Goal: Navigation & Orientation: Understand site structure

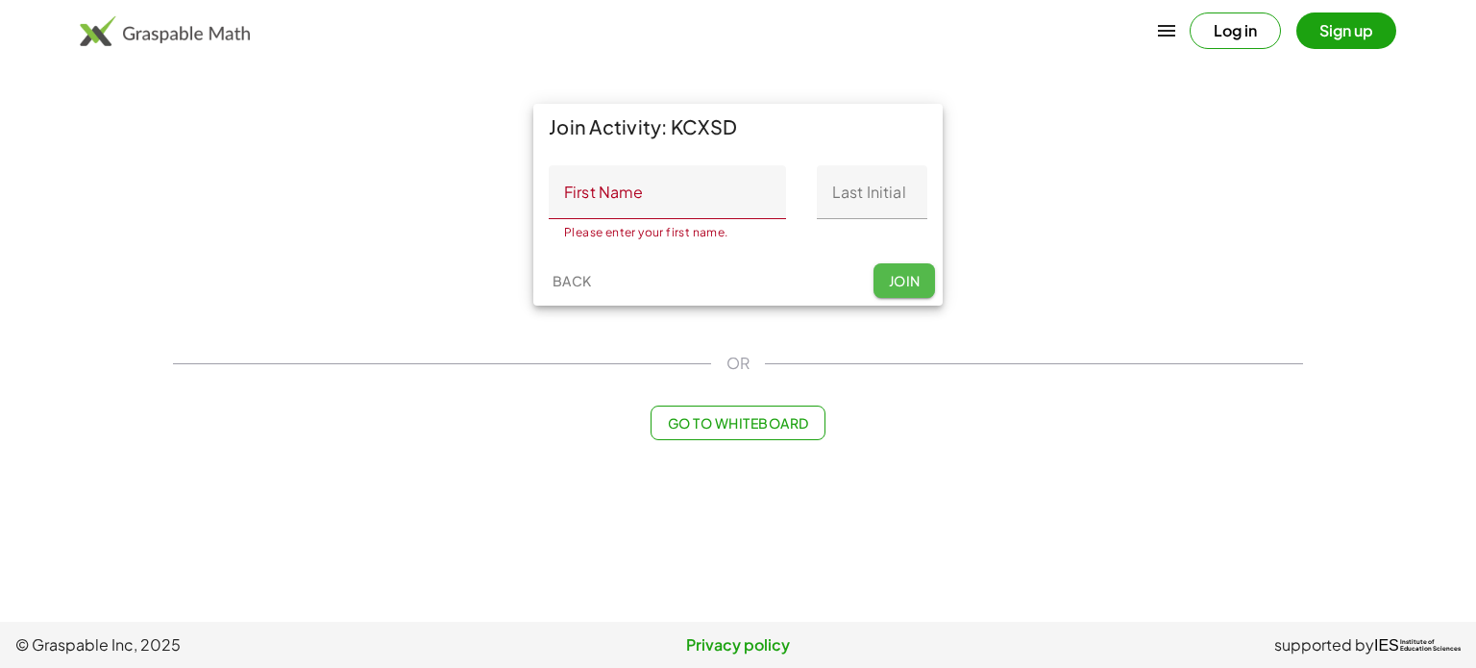
click at [903, 273] on span "Join" at bounding box center [904, 280] width 32 height 17
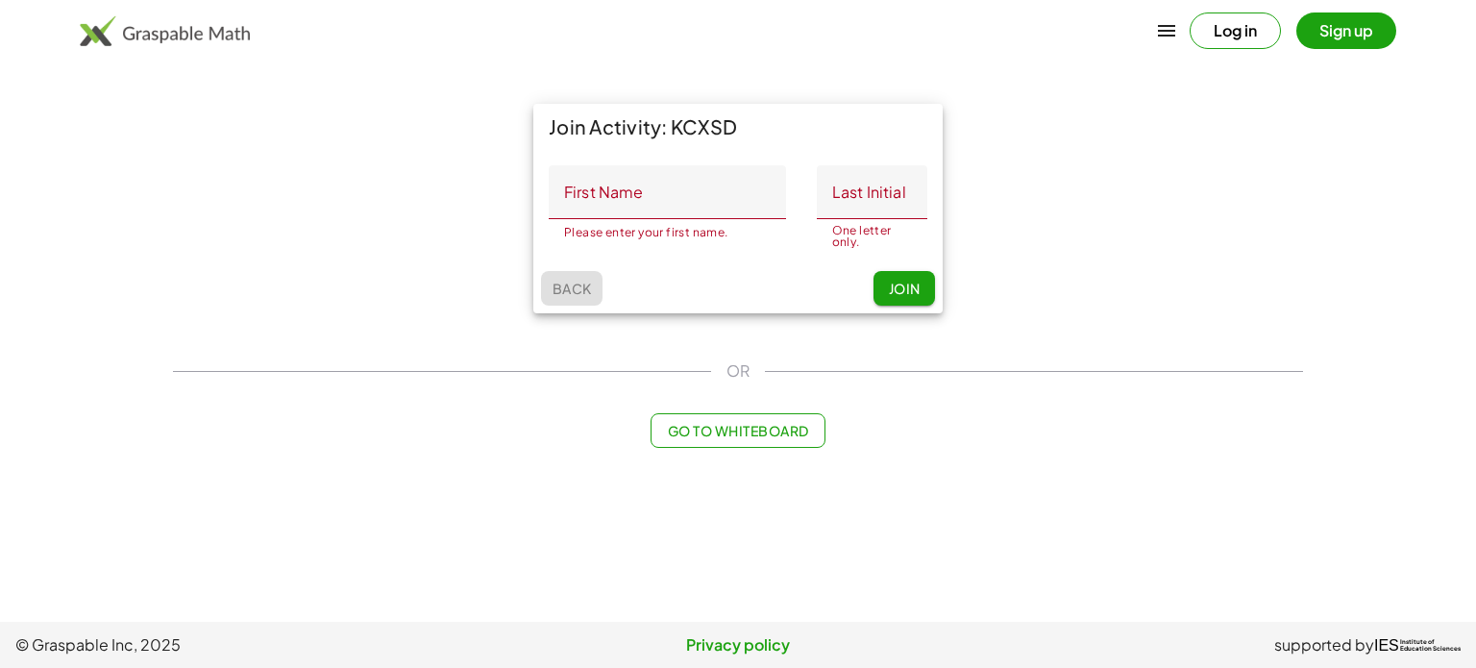
click at [571, 297] on button "Back" at bounding box center [572, 288] width 62 height 35
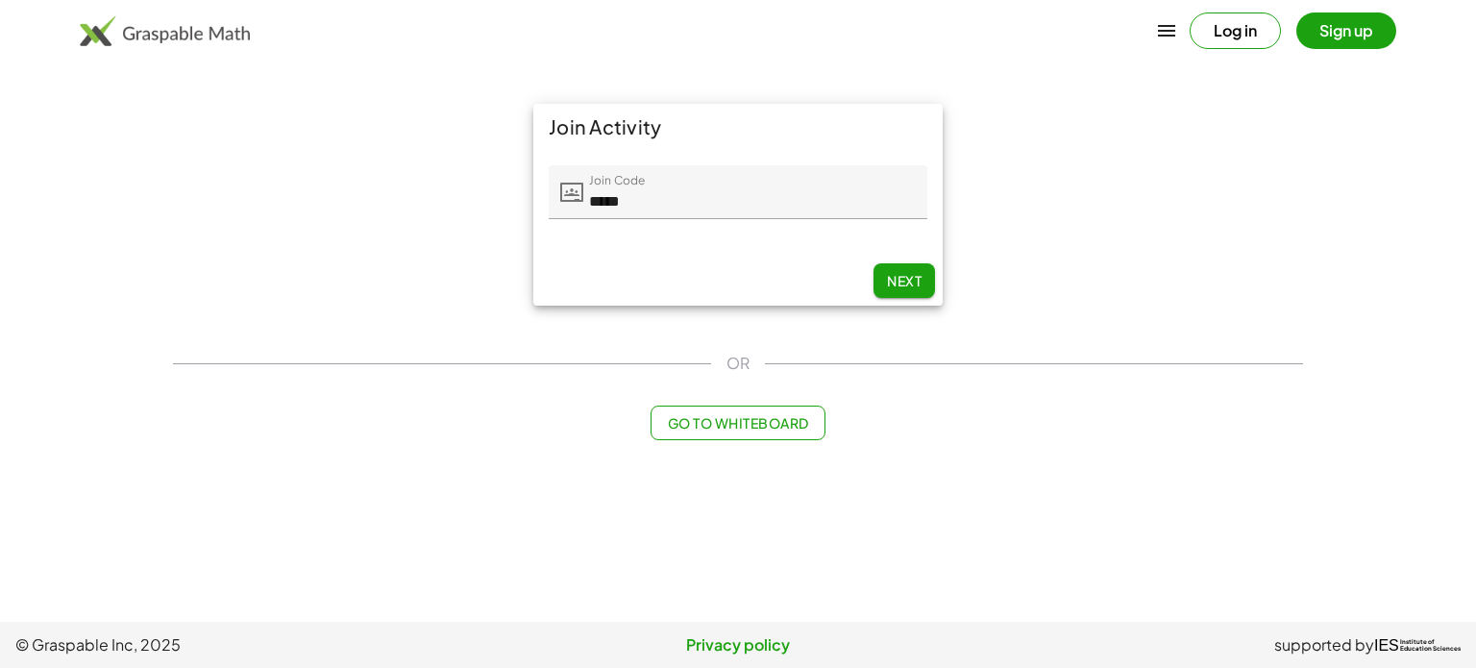
click at [1475, 259] on main "Join Activity Join Code Join Code ***** 5 / 5 Next OR Go to Whiteboard" at bounding box center [738, 311] width 1476 height 622
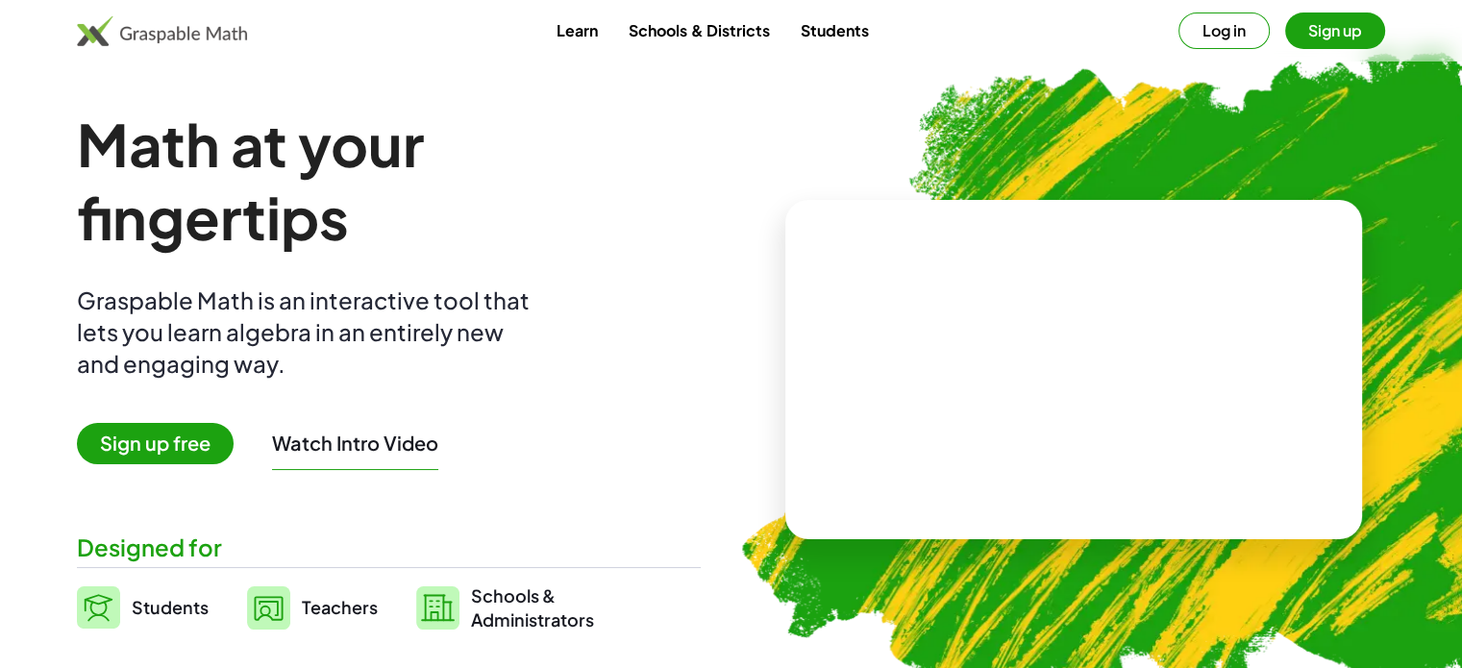
click at [1220, 23] on button "Log in" at bounding box center [1223, 30] width 91 height 37
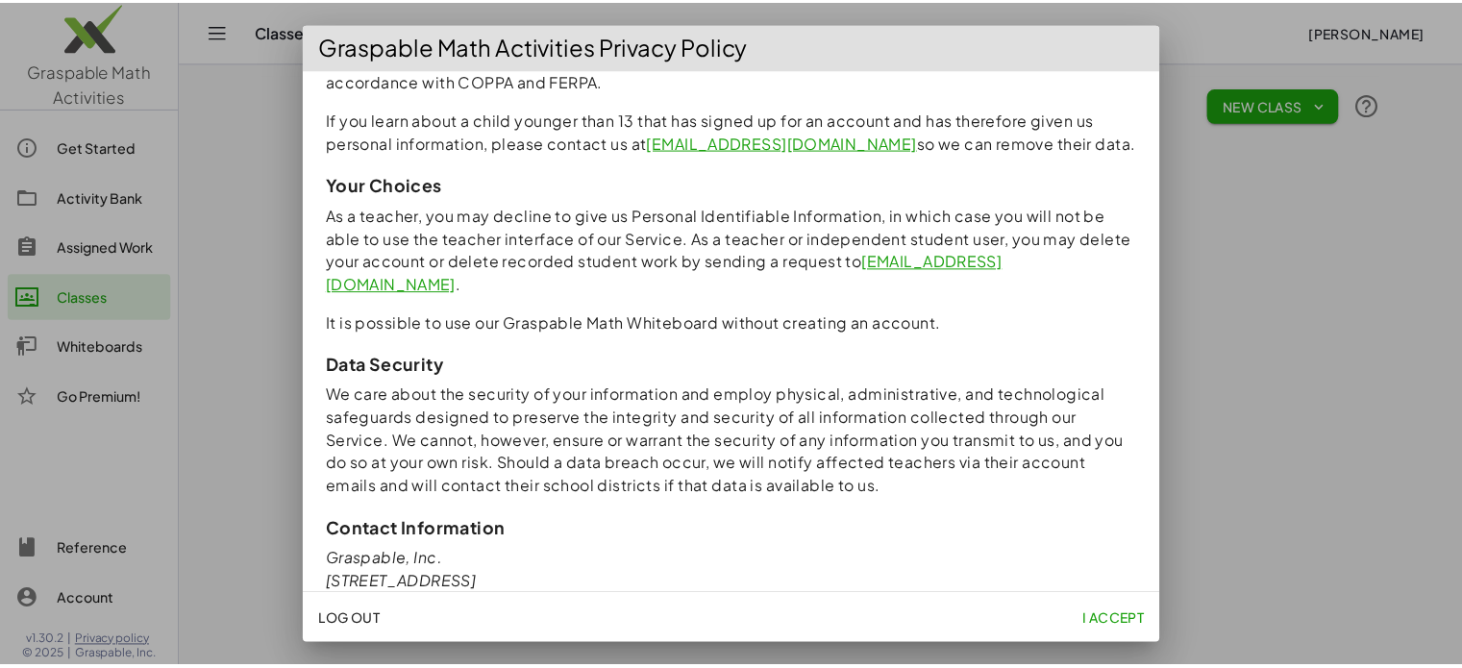
scroll to position [1749, 0]
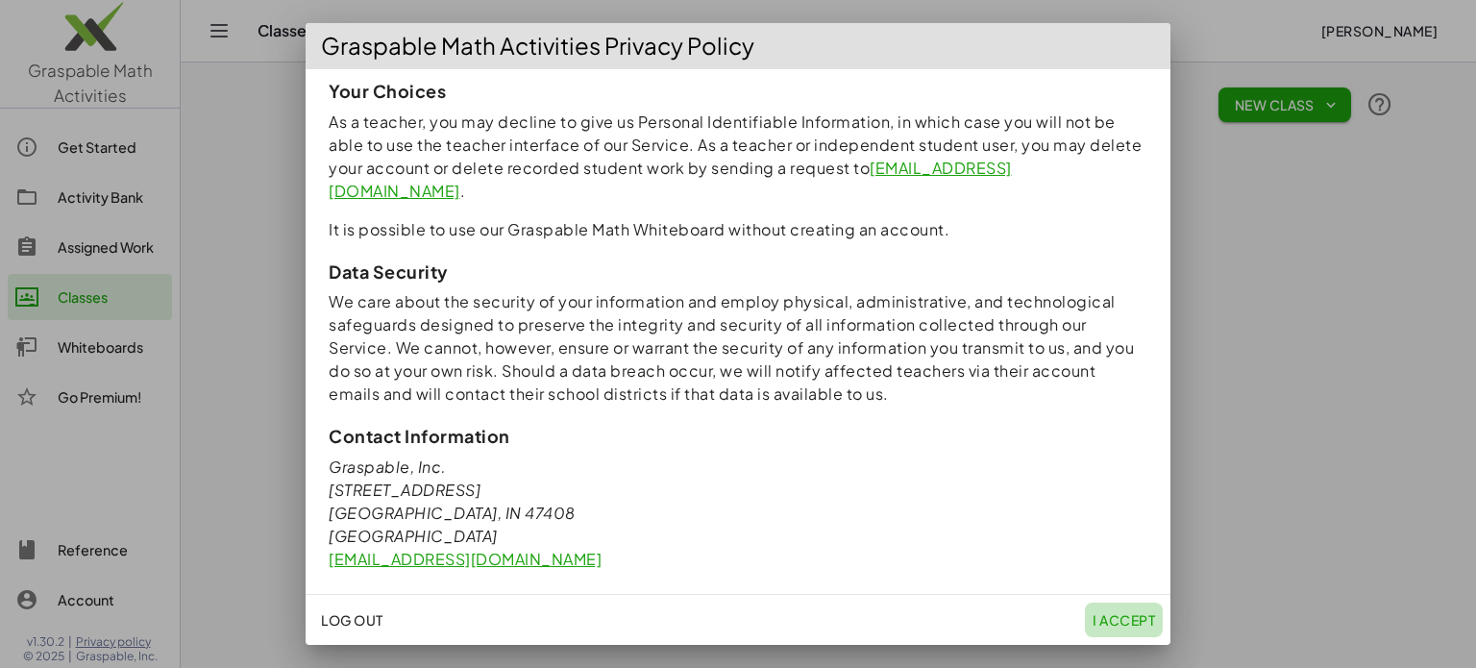
click at [1128, 618] on span "I accept" at bounding box center [1124, 619] width 62 height 17
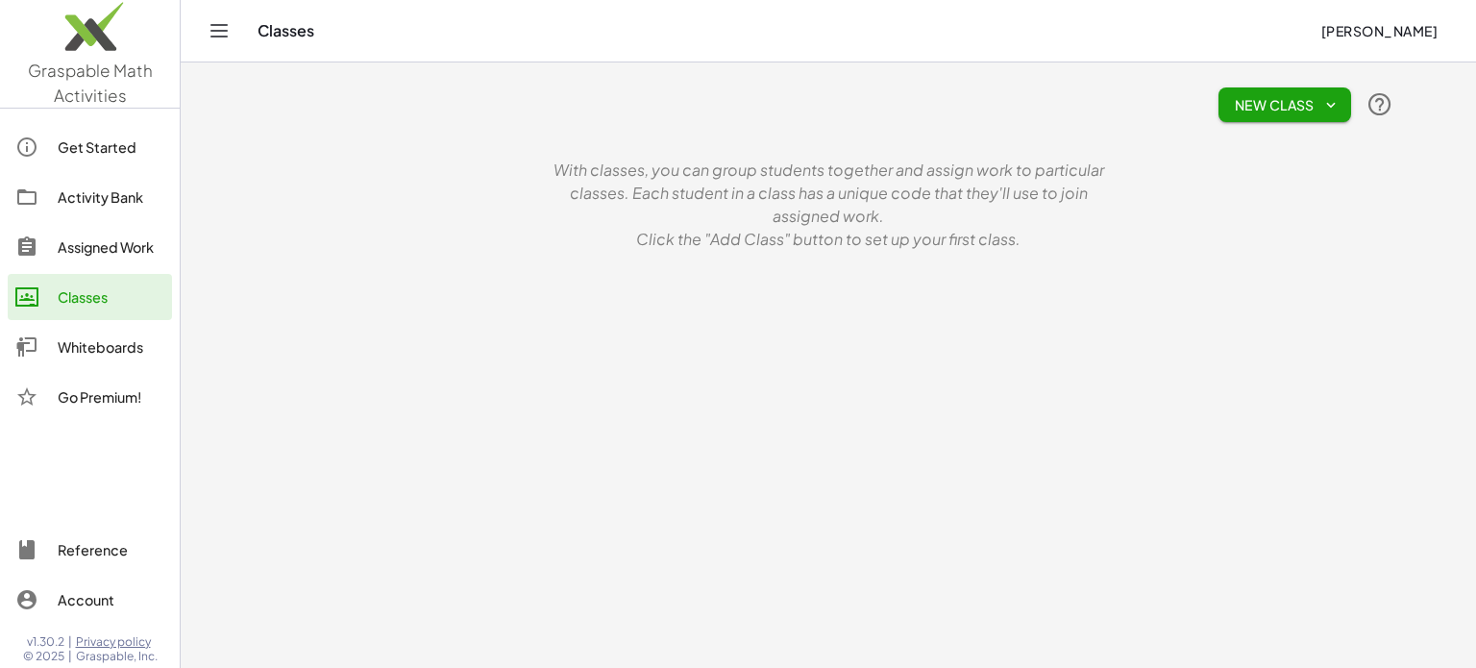
click at [77, 588] on div "Account" at bounding box center [111, 599] width 107 height 23
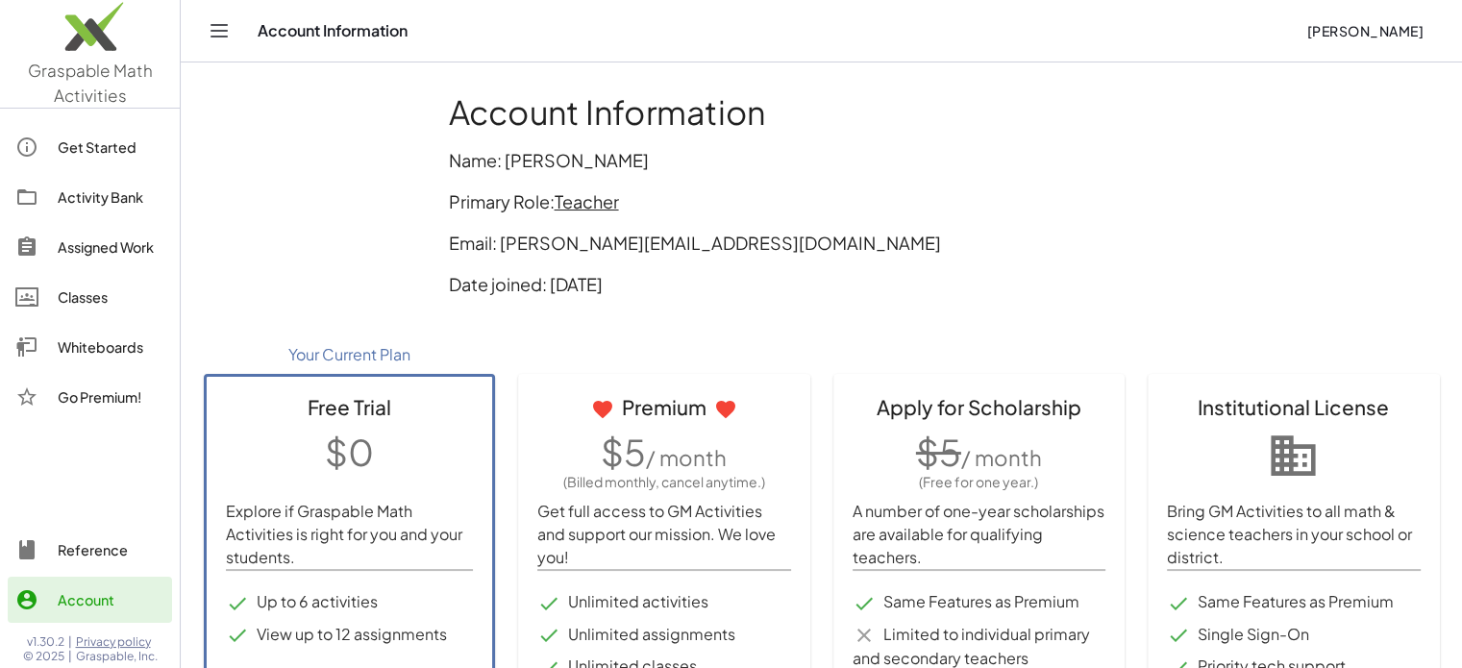
click at [80, 547] on div "Reference" at bounding box center [111, 549] width 107 height 23
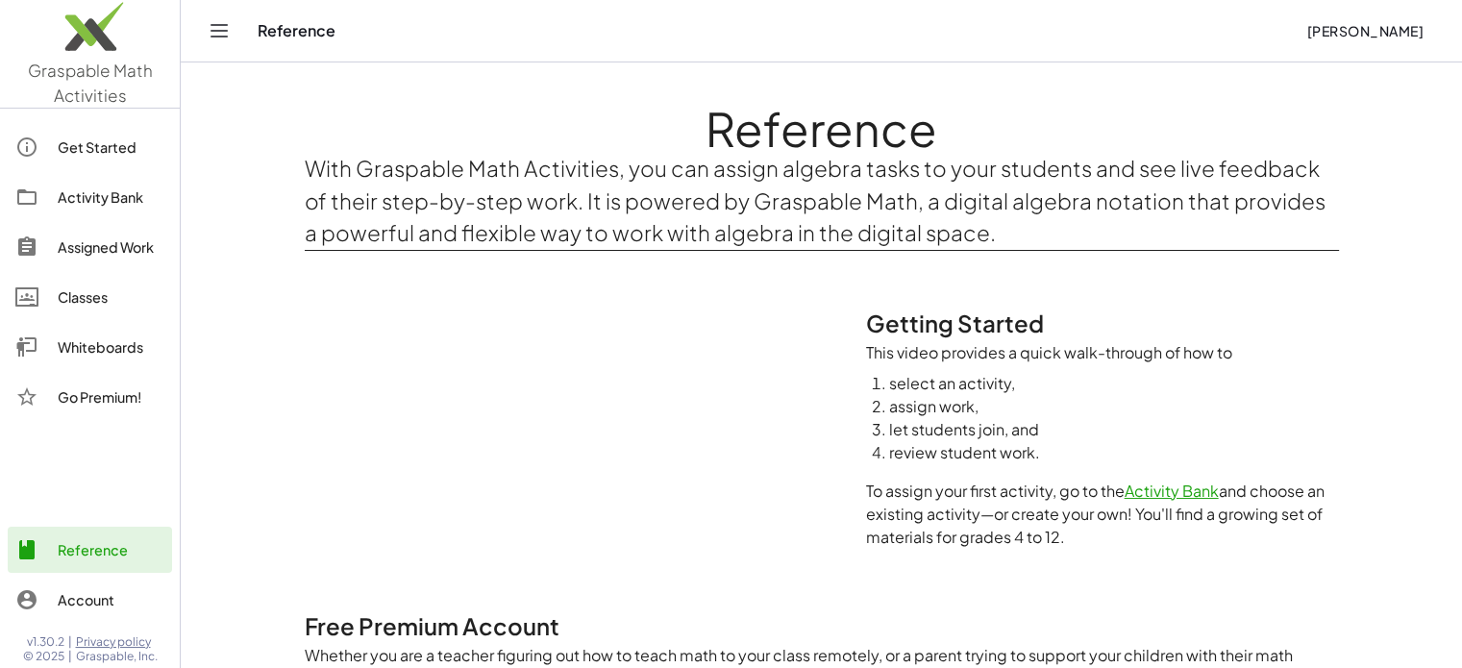
click at [1392, 28] on span "[PERSON_NAME]" at bounding box center [1364, 30] width 117 height 17
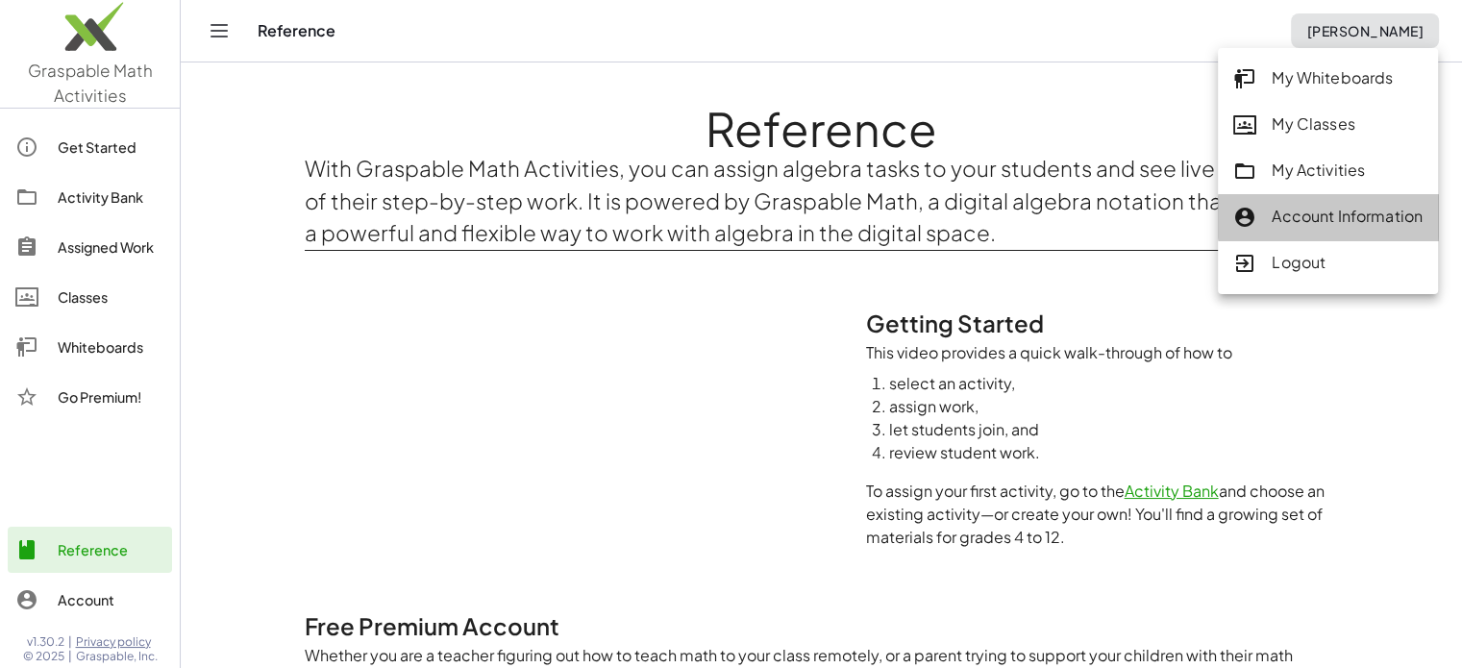
click at [1312, 214] on div "Account Information" at bounding box center [1327, 217] width 189 height 25
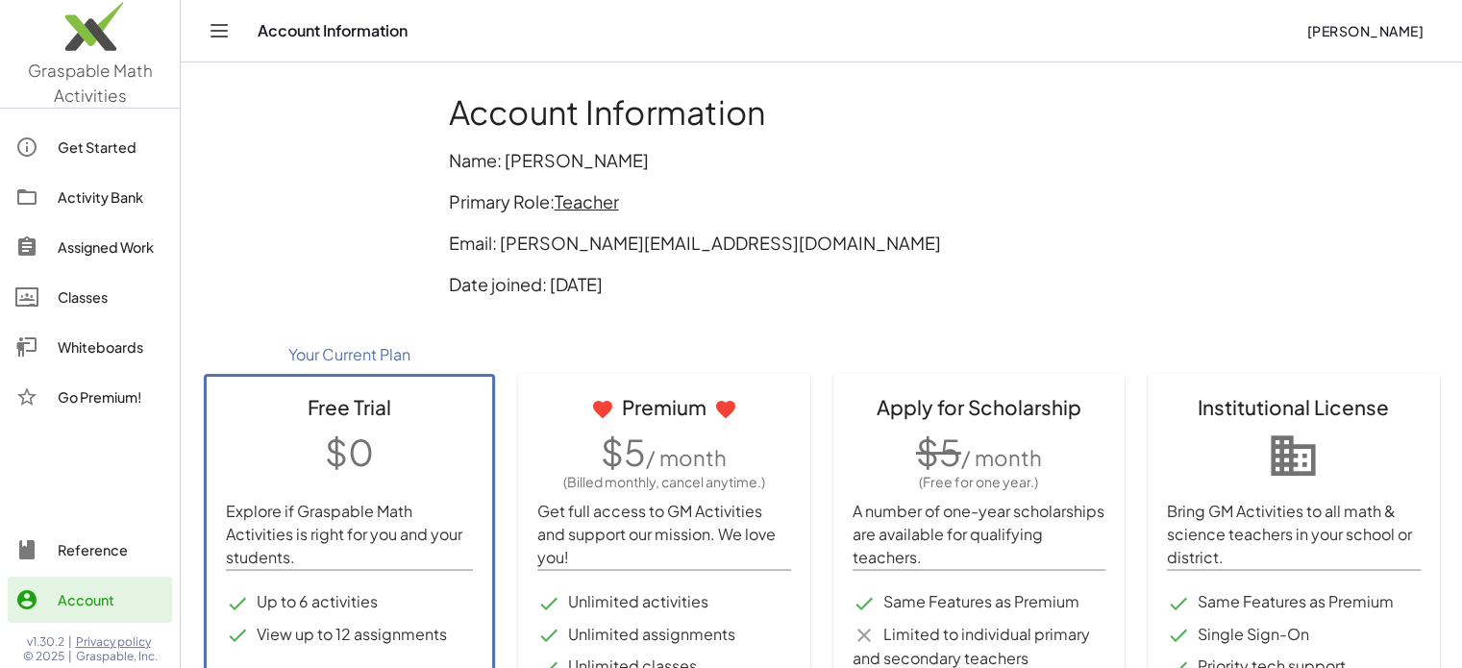
click at [1352, 33] on span "[PERSON_NAME]" at bounding box center [1364, 30] width 117 height 17
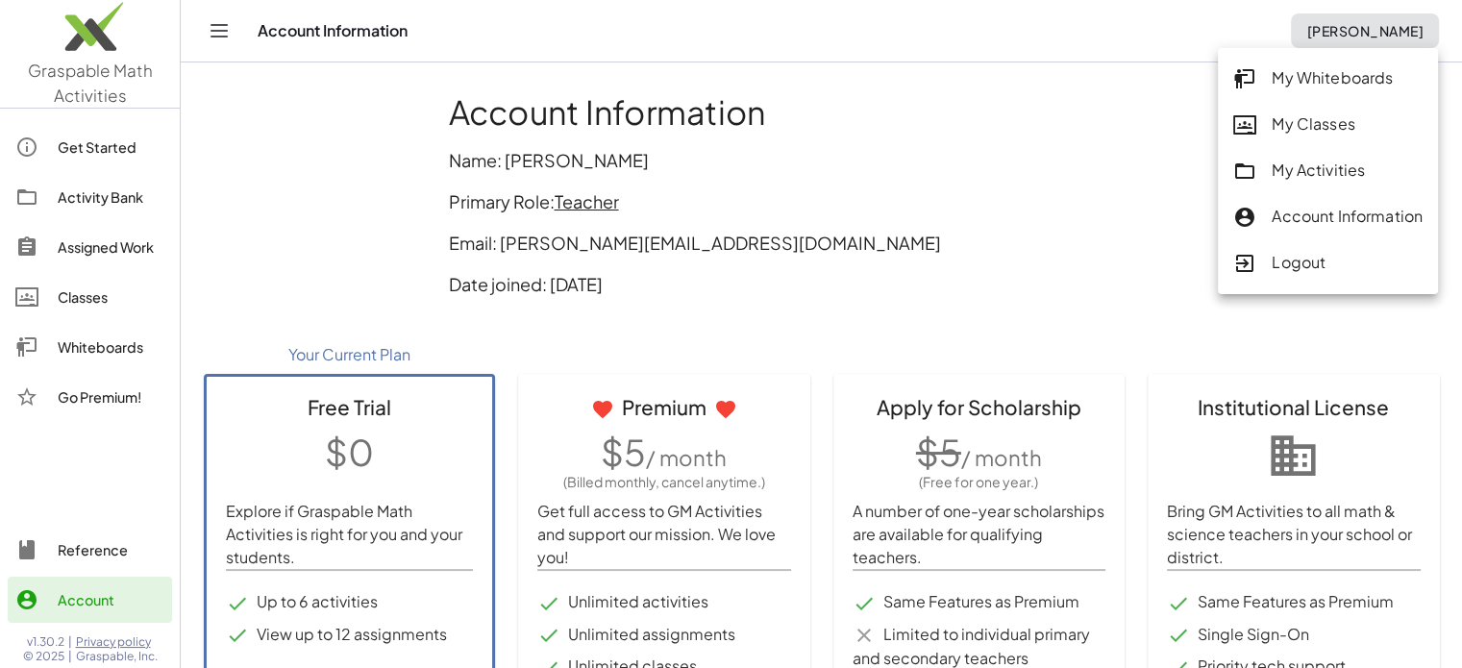
click at [1381, 22] on span "[PERSON_NAME]" at bounding box center [1364, 30] width 117 height 17
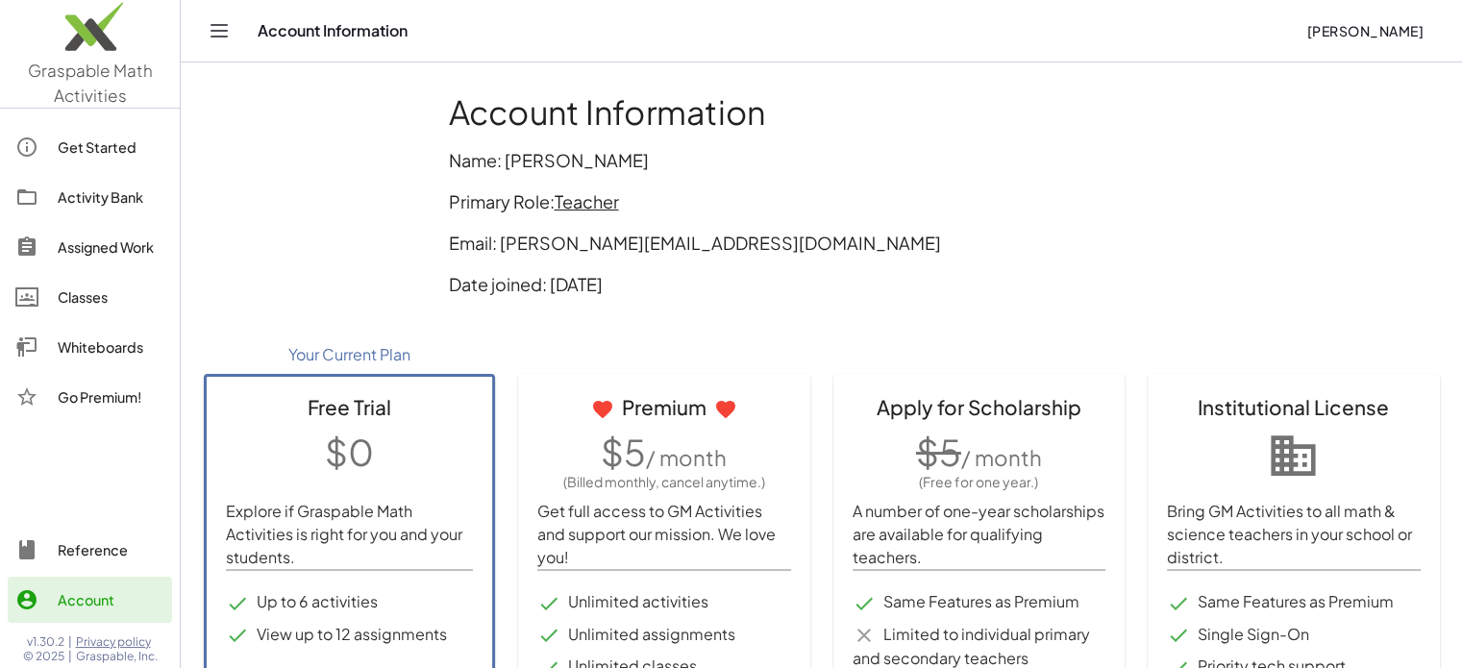
click at [84, 24] on img at bounding box center [90, 31] width 180 height 82
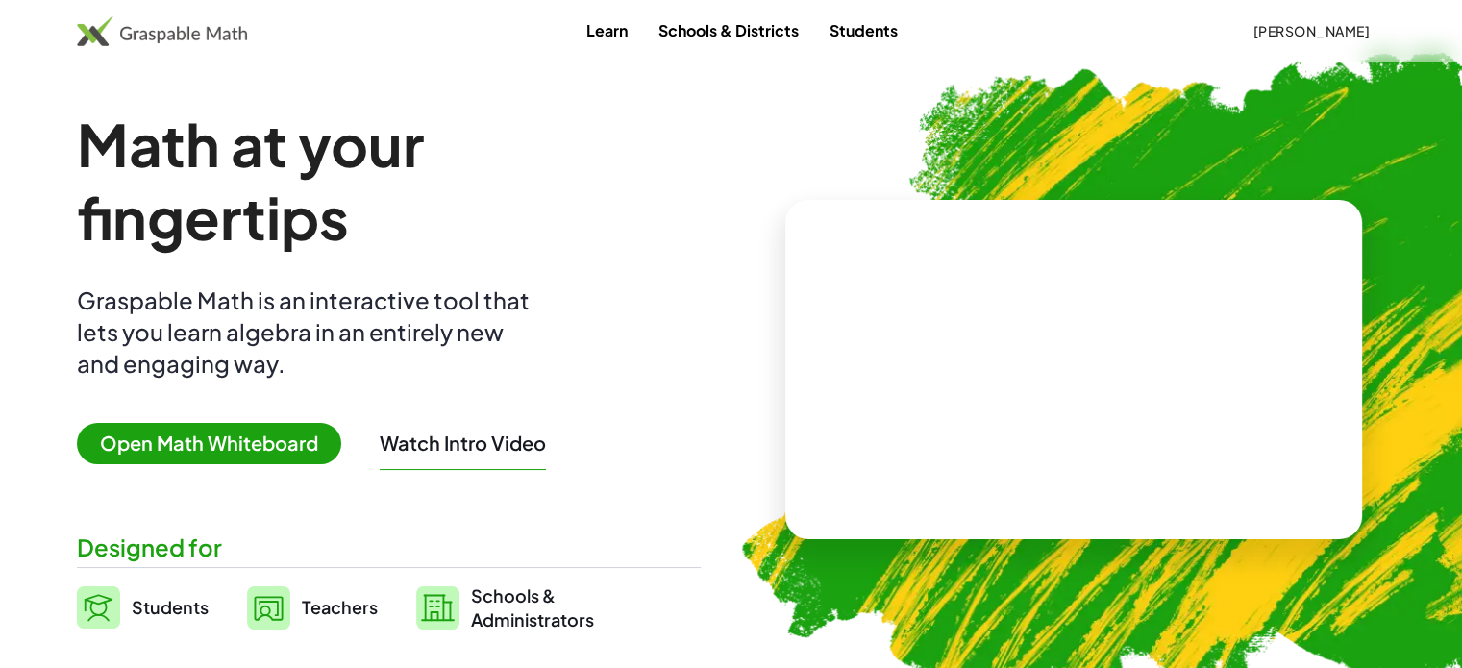
click at [604, 34] on link "Learn" at bounding box center [607, 30] width 72 height 36
